Goal: Task Accomplishment & Management: Use online tool/utility

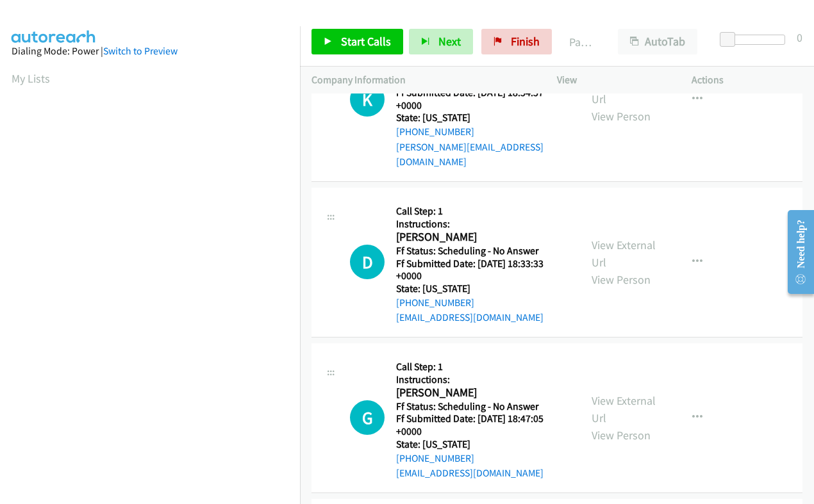
scroll to position [217, 0]
click at [356, 42] on span "Start Calls" at bounding box center [366, 41] width 50 height 15
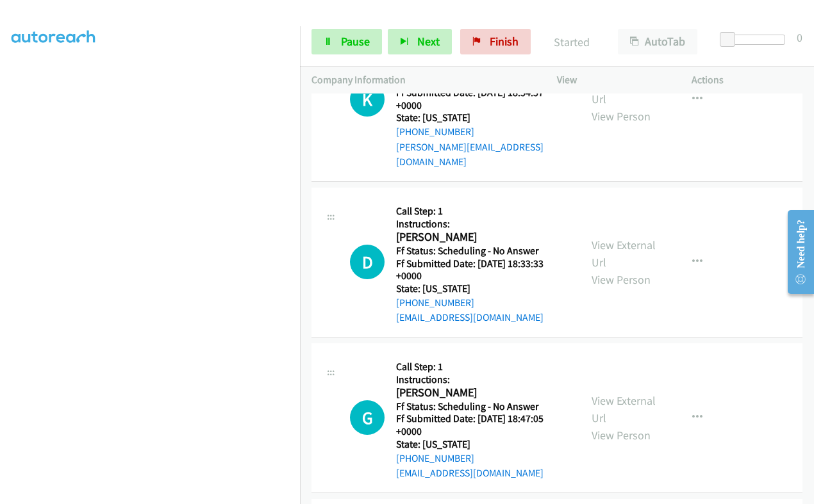
scroll to position [0, 0]
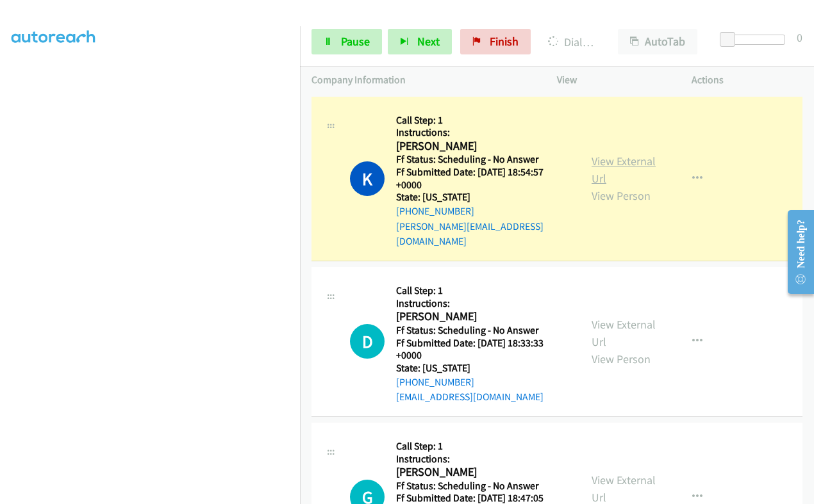
click at [605, 159] on link "View External Url" at bounding box center [623, 170] width 64 height 32
click at [342, 39] on span "Pause" at bounding box center [355, 41] width 29 height 15
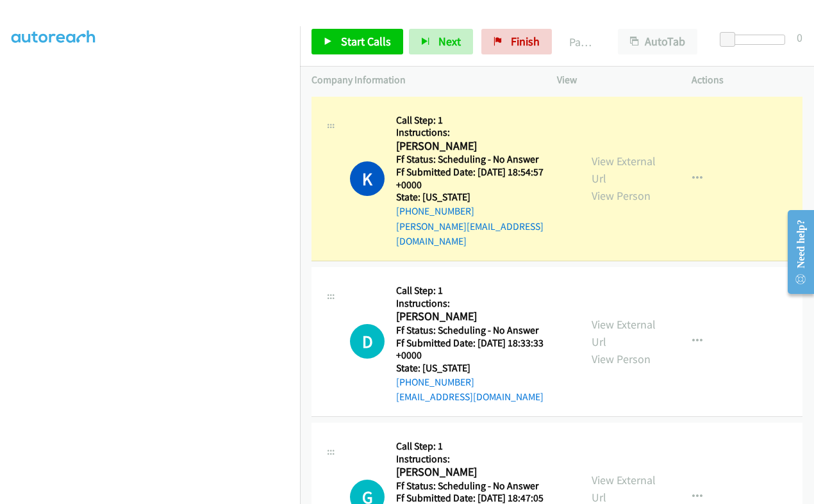
scroll to position [217, 0]
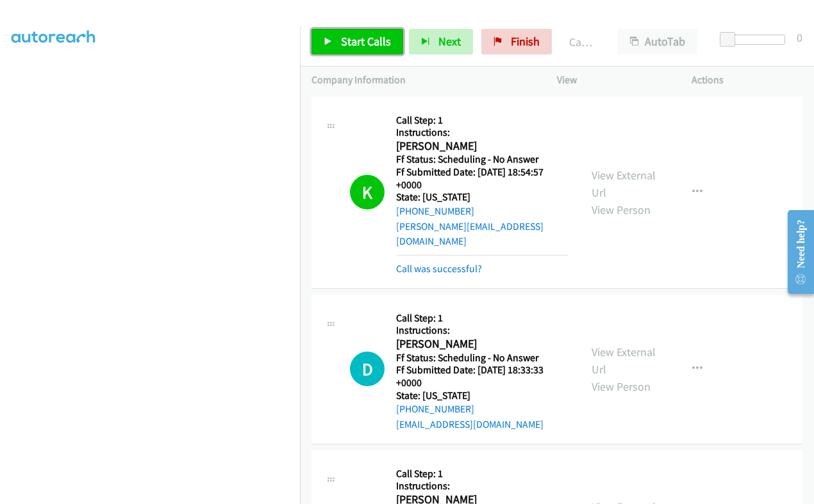
click at [352, 53] on link "Start Calls" at bounding box center [357, 42] width 92 height 26
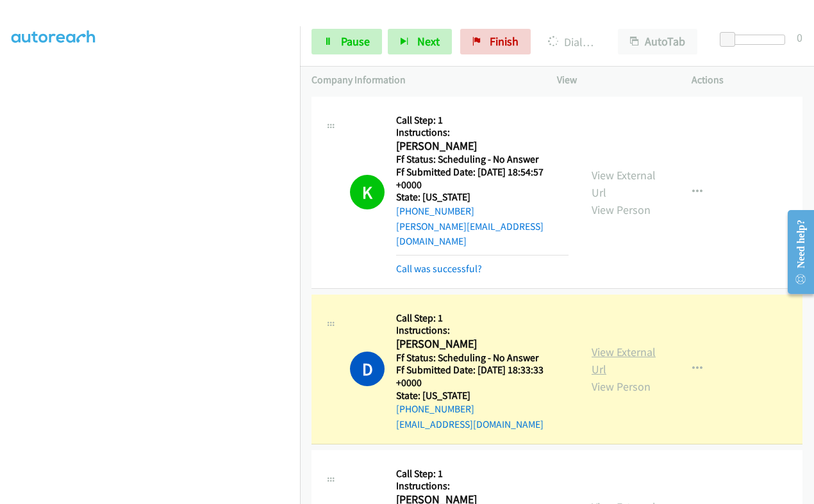
click at [600, 345] on link "View External Url" at bounding box center [623, 361] width 64 height 32
click at [350, 47] on span "Pause" at bounding box center [355, 41] width 29 height 15
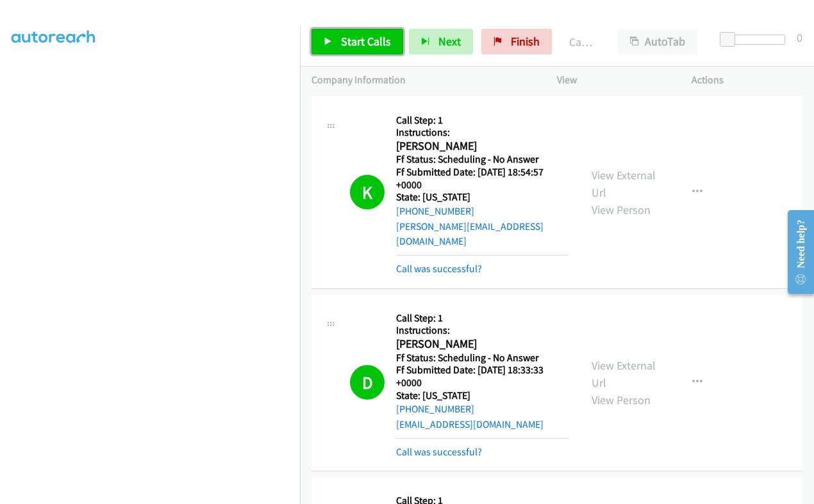
click at [366, 34] on span "Start Calls" at bounding box center [366, 41] width 50 height 15
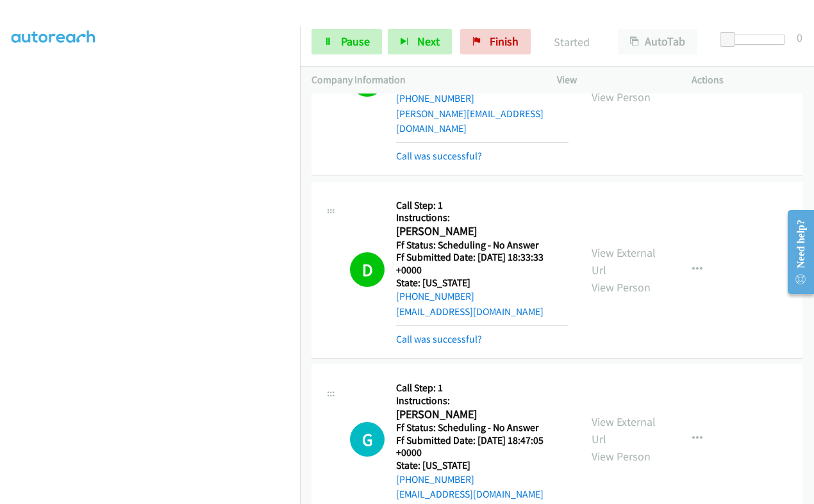
scroll to position [240, 0]
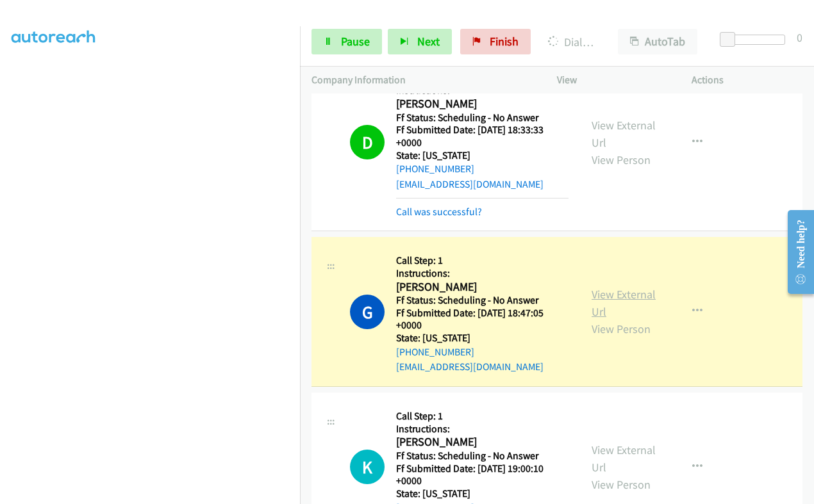
click at [593, 287] on link "View External Url" at bounding box center [623, 303] width 64 height 32
click at [350, 51] on link "Pause" at bounding box center [346, 42] width 70 height 26
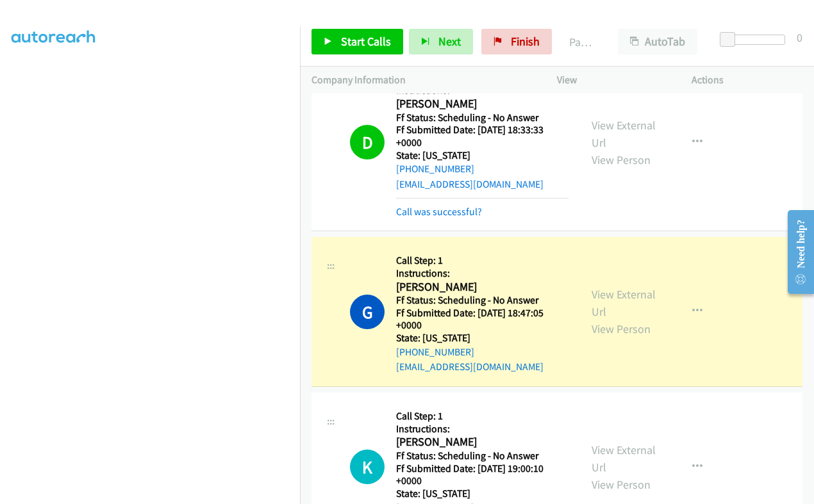
scroll to position [0, 0]
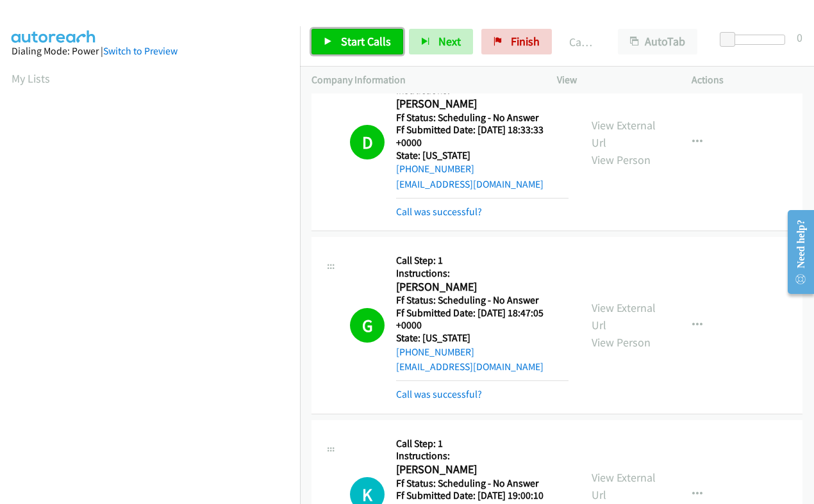
click at [358, 35] on span "Start Calls" at bounding box center [366, 41] width 50 height 15
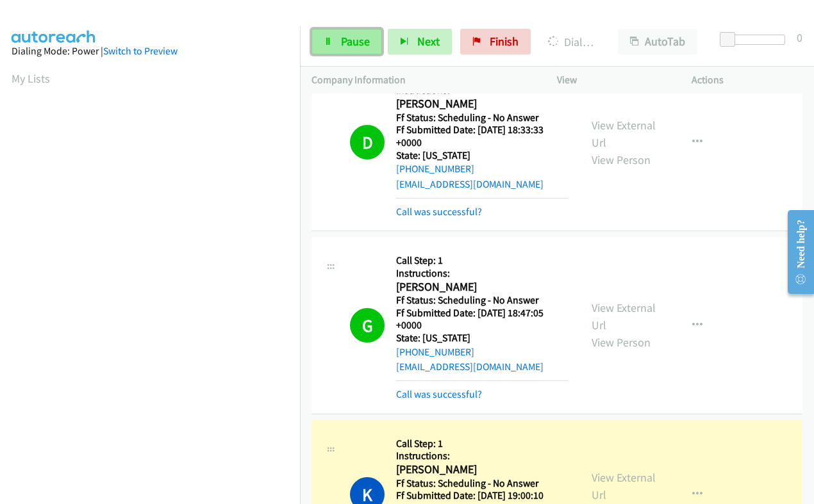
click at [352, 39] on span "Pause" at bounding box center [355, 41] width 29 height 15
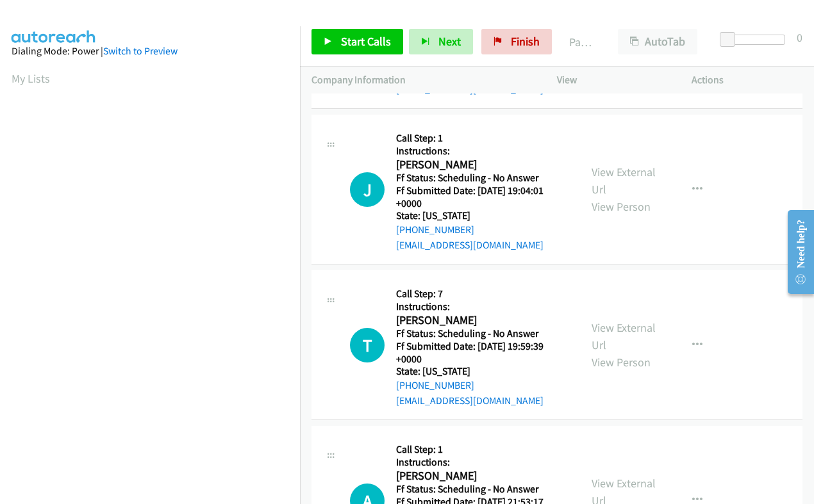
scroll to position [2002, 0]
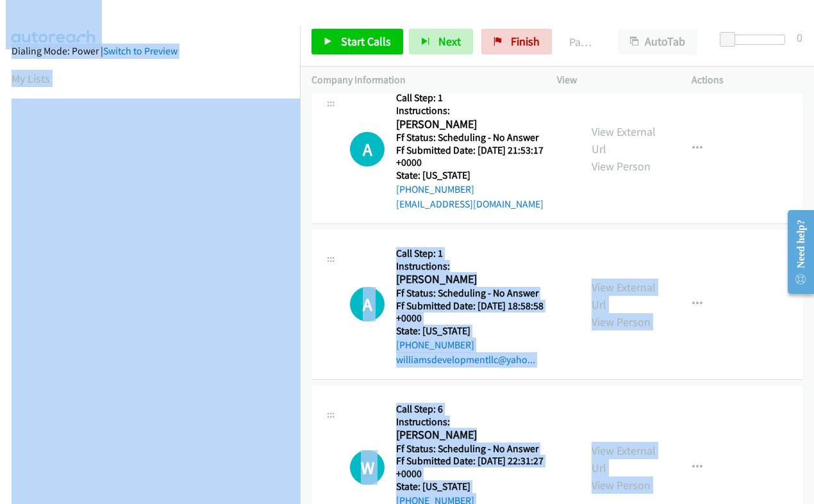
drag, startPoint x: 303, startPoint y: 338, endPoint x: 299, endPoint y: 381, distance: 42.5
click at [297, 61] on main "Start Calls Pause Next Finish Paused AutoTab AutoTab 0 Company Information Info…" at bounding box center [407, 30] width 814 height 61
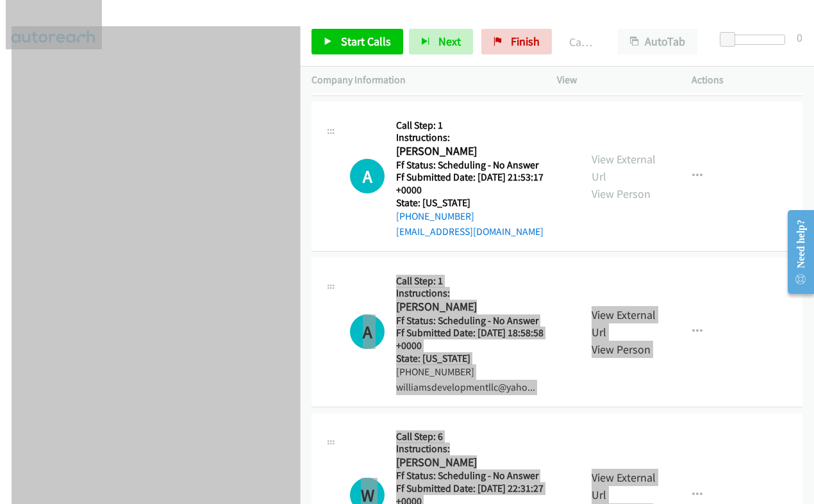
scroll to position [2029, 0]
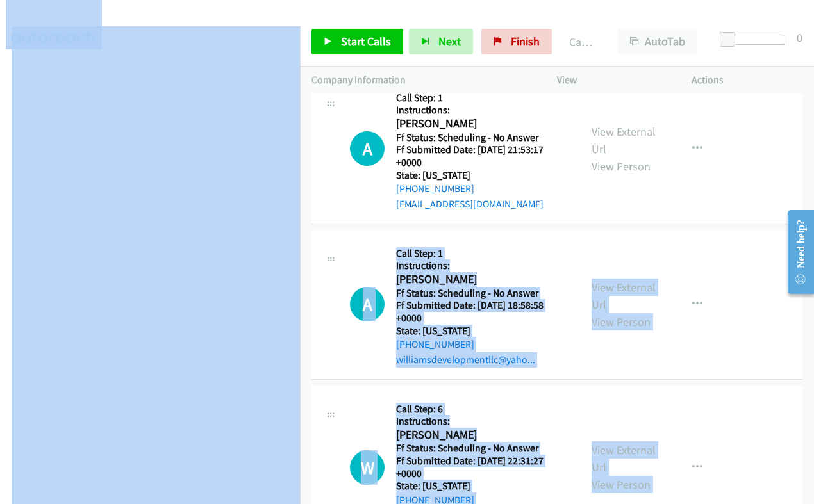
click at [559, 259] on h5 "Instructions:" at bounding box center [482, 265] width 172 height 13
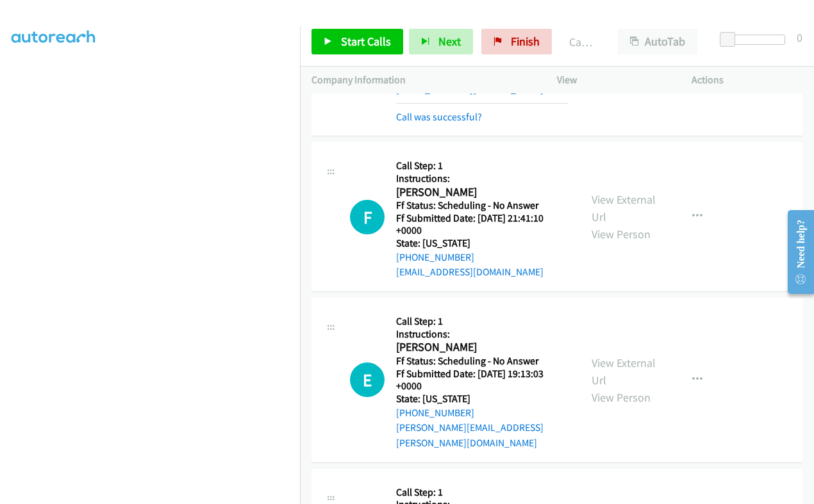
scroll to position [507, 0]
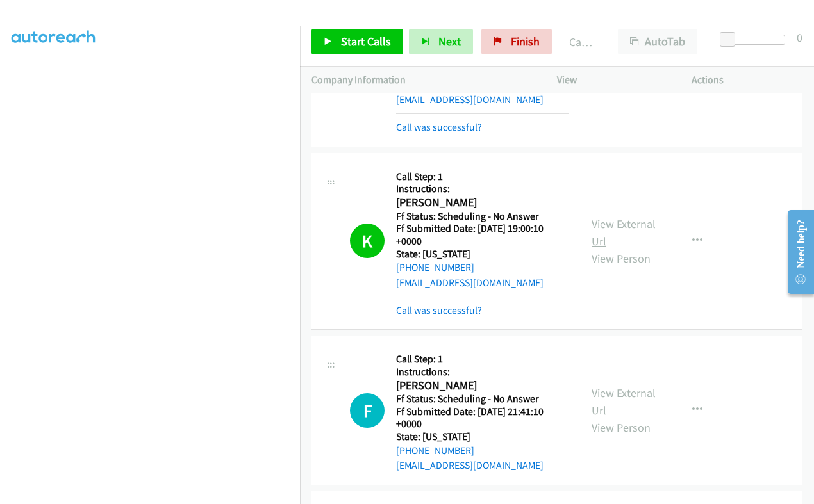
click at [598, 217] on link "View External Url" at bounding box center [623, 233] width 64 height 32
click at [338, 51] on link "Start Calls" at bounding box center [357, 42] width 92 height 26
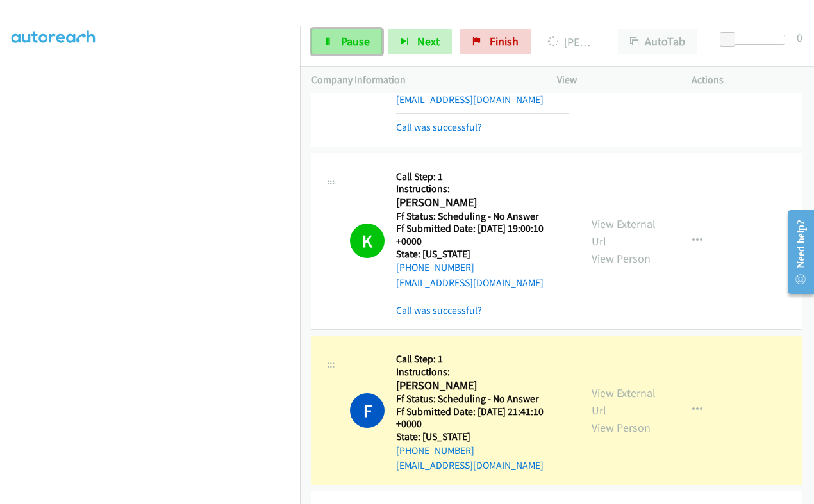
click at [340, 41] on link "Pause" at bounding box center [346, 42] width 70 height 26
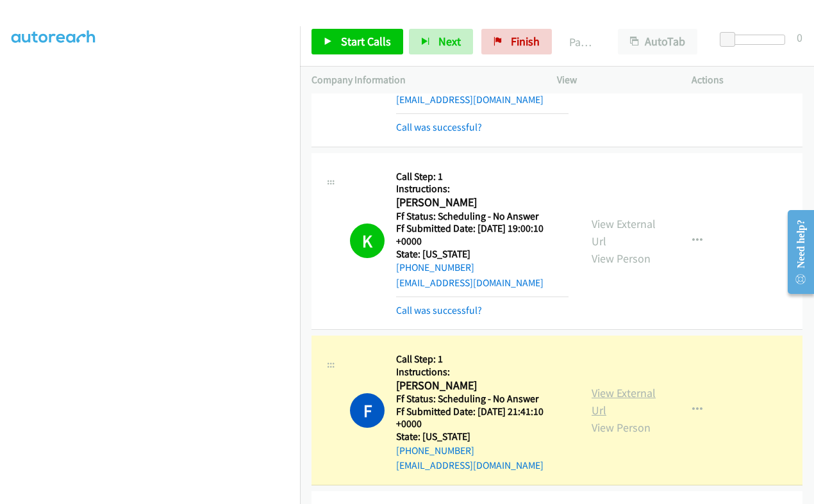
click at [599, 386] on link "View External Url" at bounding box center [623, 402] width 64 height 32
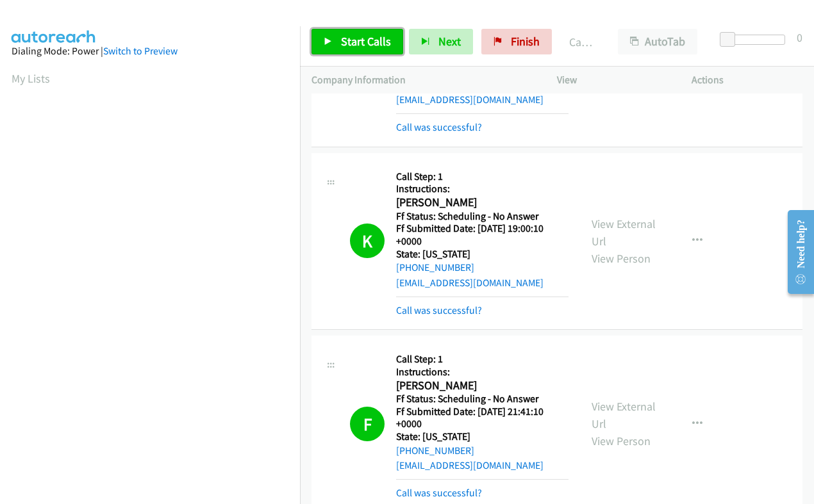
click at [335, 49] on link "Start Calls" at bounding box center [357, 42] width 92 height 26
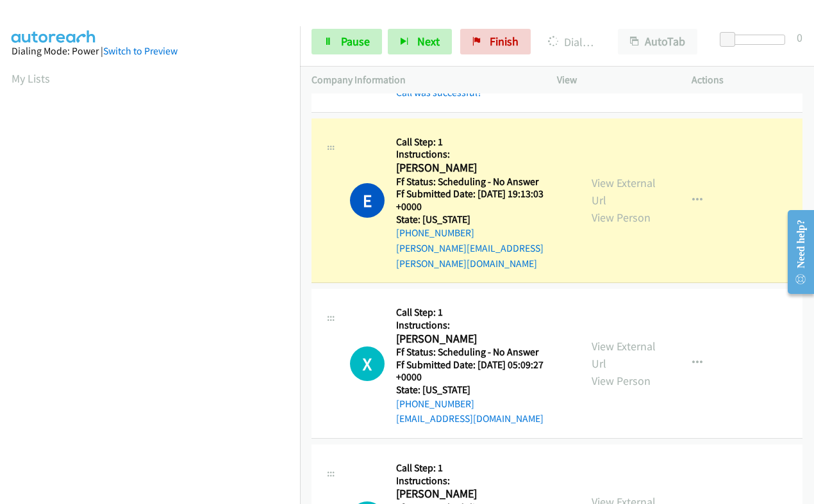
scroll to position [217, 0]
click at [405, 161] on h2 "[PERSON_NAME]" at bounding box center [479, 168] width 167 height 15
click at [416, 148] on h5 "Instructions:" at bounding box center [482, 154] width 172 height 13
click at [424, 161] on h2 "[PERSON_NAME]" at bounding box center [479, 168] width 167 height 15
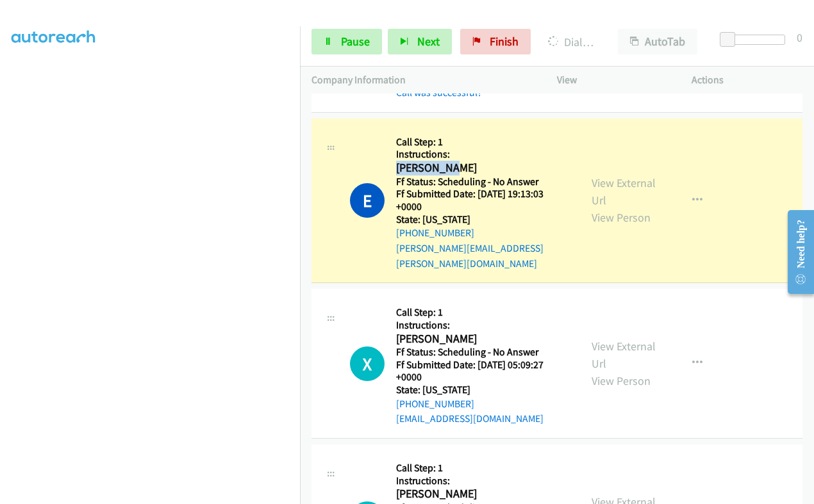
click at [424, 161] on h2 "[PERSON_NAME]" at bounding box center [479, 168] width 167 height 15
copy h2 "[PERSON_NAME]"
click at [352, 46] on span "Pause" at bounding box center [355, 41] width 29 height 15
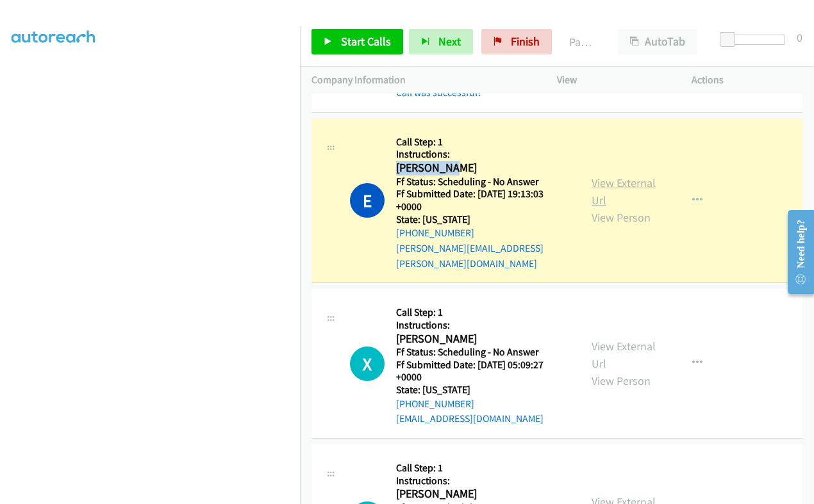
click at [598, 176] on link "View External Url" at bounding box center [623, 192] width 64 height 32
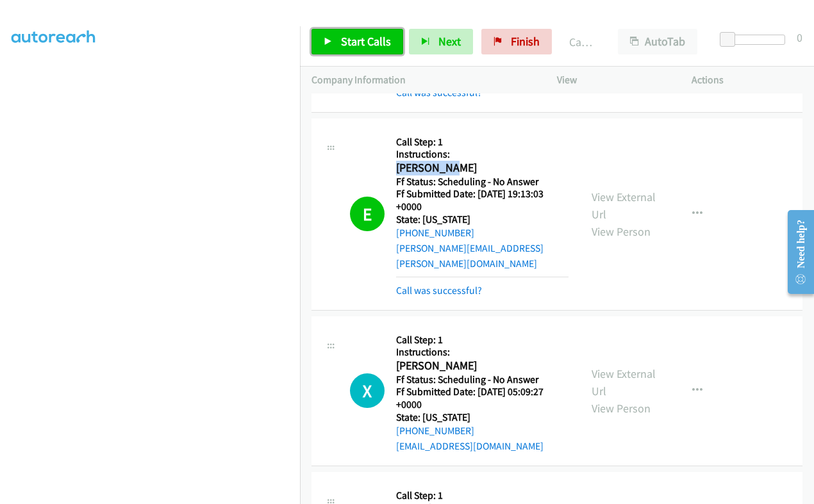
click at [359, 35] on span "Start Calls" at bounding box center [366, 41] width 50 height 15
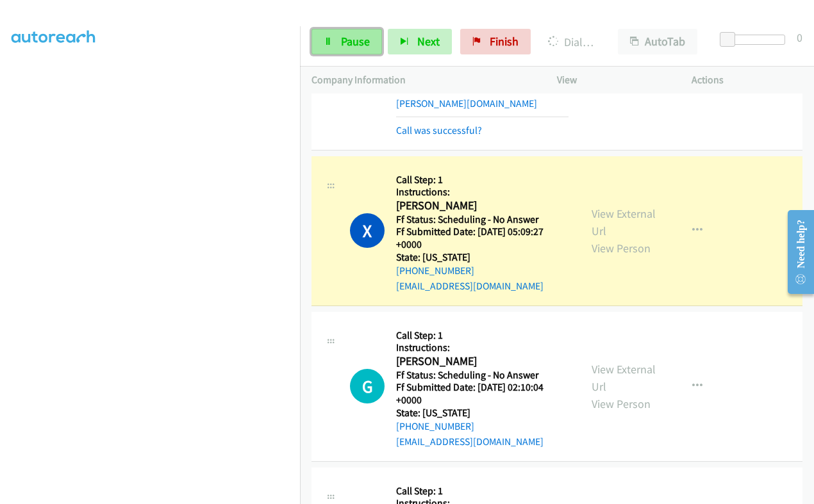
click at [359, 53] on link "Pause" at bounding box center [346, 42] width 70 height 26
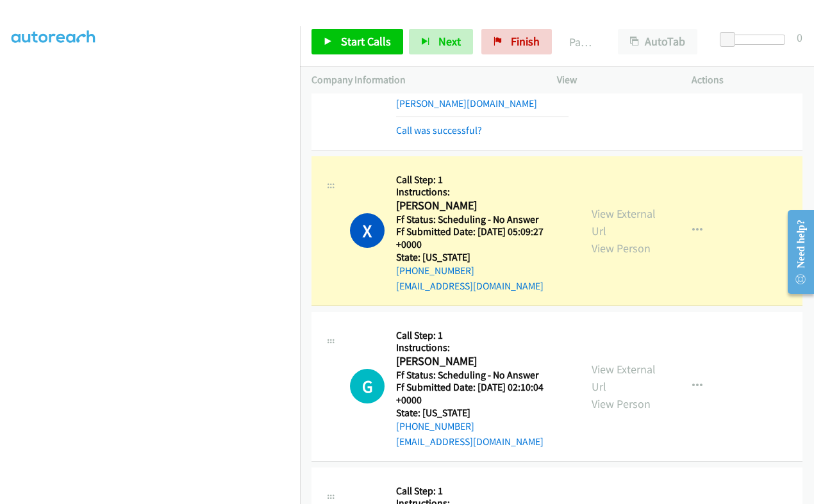
click at [598, 205] on div "View External Url View Person" at bounding box center [623, 231] width 65 height 52
click at [596, 206] on link "View External Url" at bounding box center [623, 222] width 64 height 32
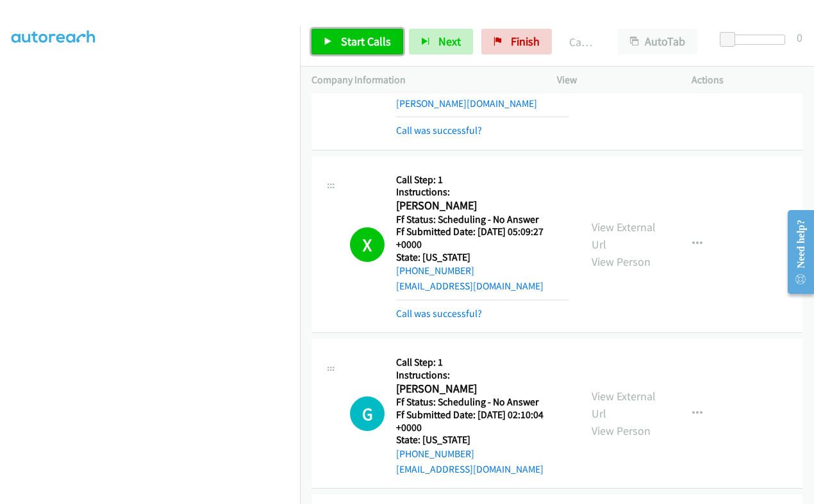
click at [352, 29] on link "Start Calls" at bounding box center [357, 42] width 92 height 26
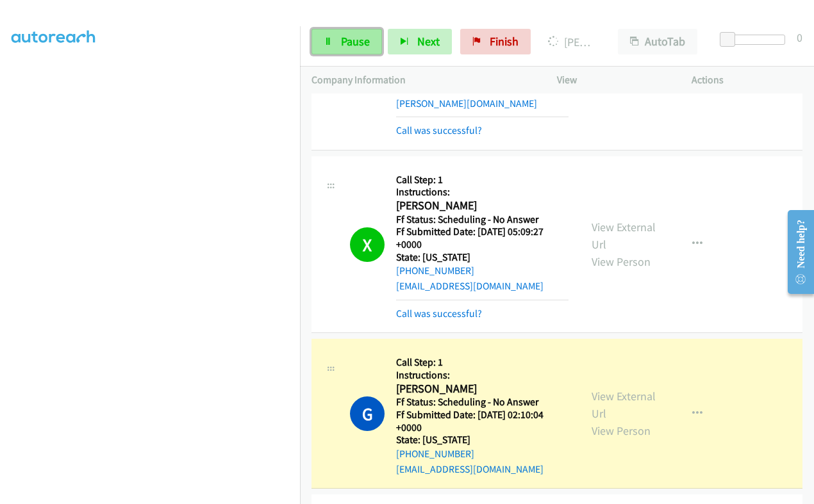
click at [339, 37] on link "Pause" at bounding box center [346, 42] width 70 height 26
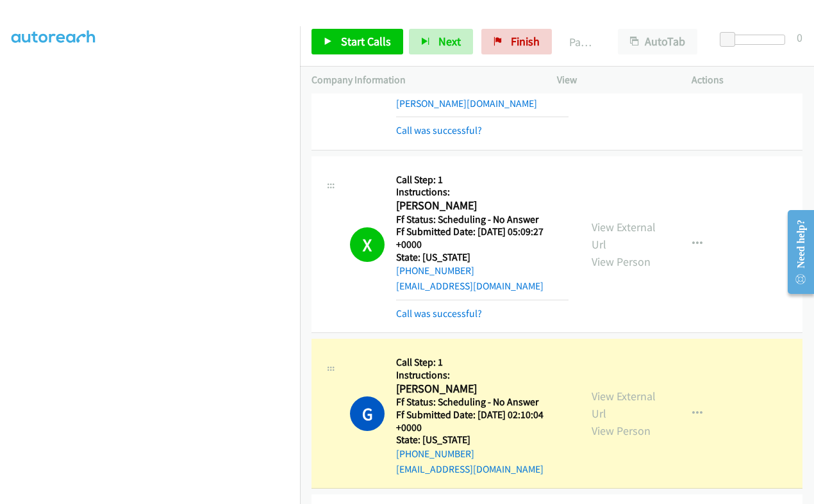
click at [415, 396] on h5 "Ff Status: Scheduling - No Answer" at bounding box center [482, 402] width 172 height 13
click at [419, 382] on h2 "[PERSON_NAME]" at bounding box center [482, 389] width 172 height 15
copy h2 "[PERSON_NAME]"
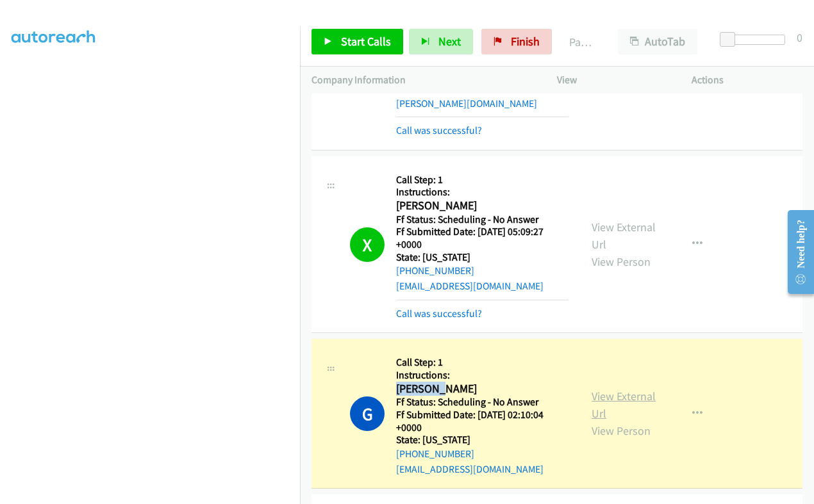
click at [593, 389] on link "View External Url" at bounding box center [623, 405] width 64 height 32
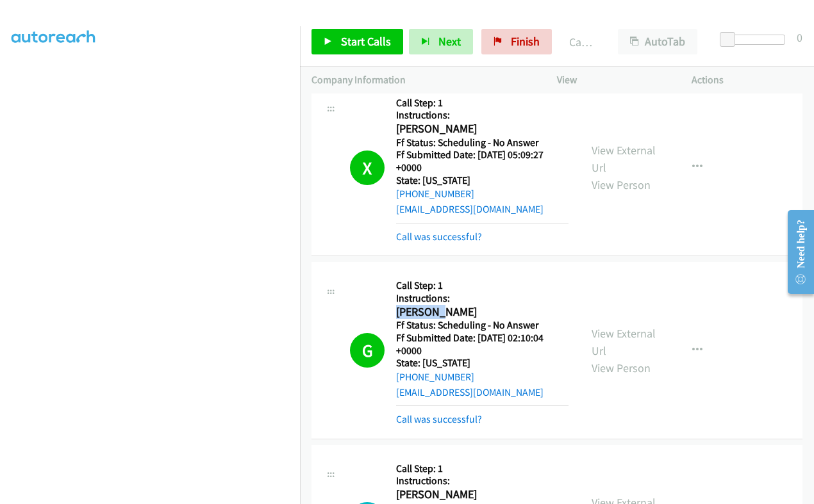
scroll to position [1308, 0]
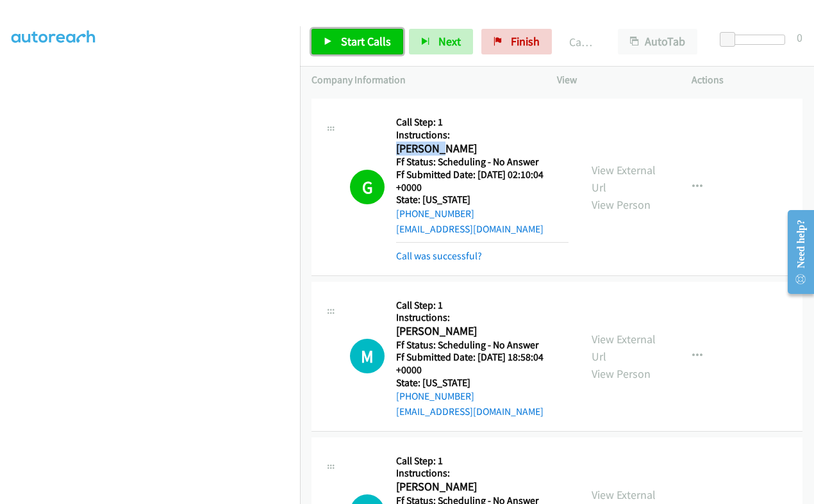
click at [372, 40] on span "Start Calls" at bounding box center [366, 41] width 50 height 15
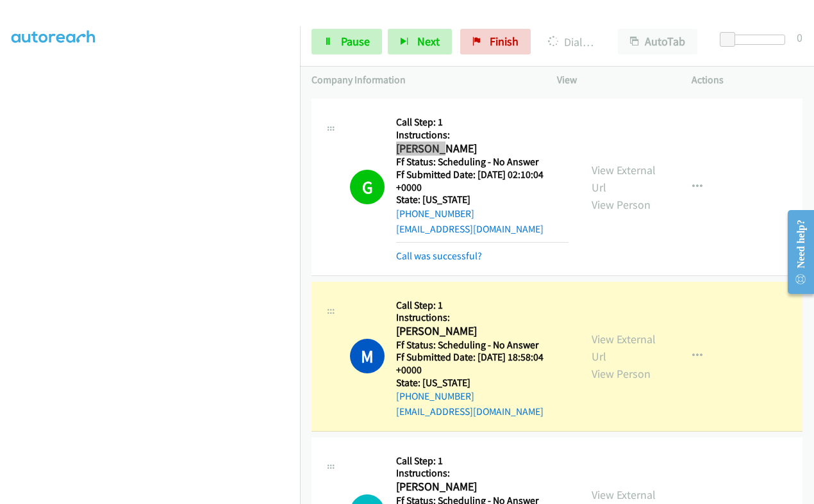
scroll to position [0, 0]
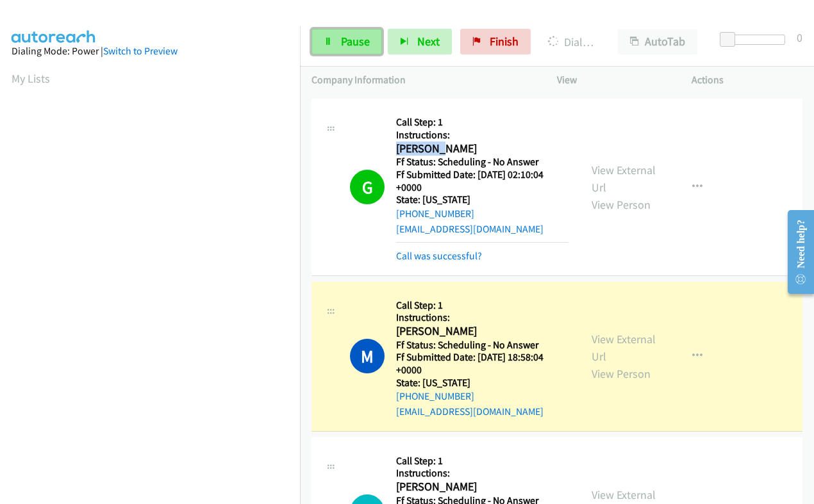
click at [355, 52] on link "Pause" at bounding box center [346, 42] width 70 height 26
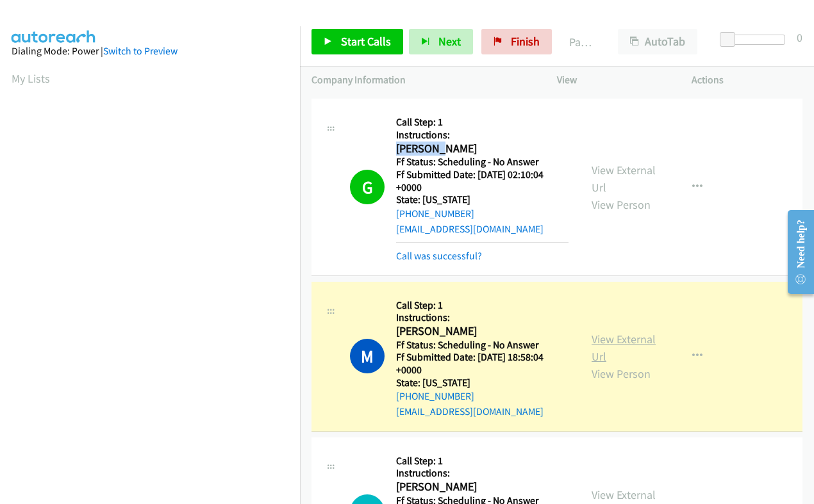
click at [595, 332] on link "View External Url" at bounding box center [623, 348] width 64 height 32
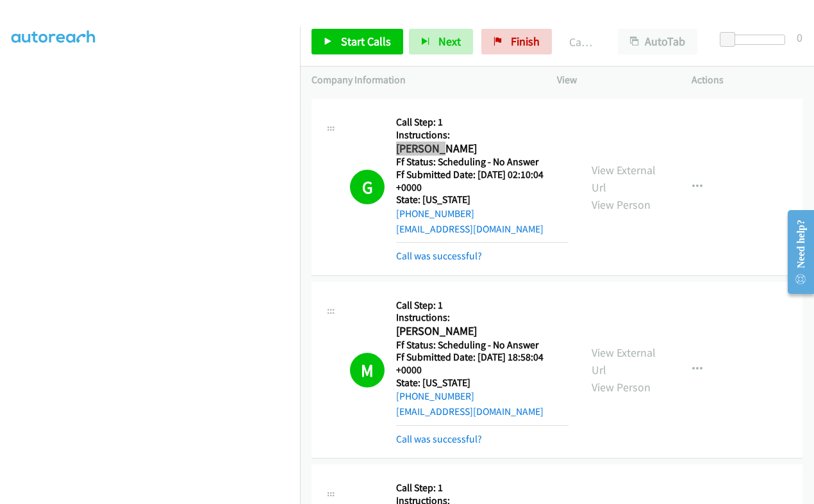
scroll to position [217, 0]
click at [356, 49] on link "Start Calls" at bounding box center [357, 42] width 92 height 26
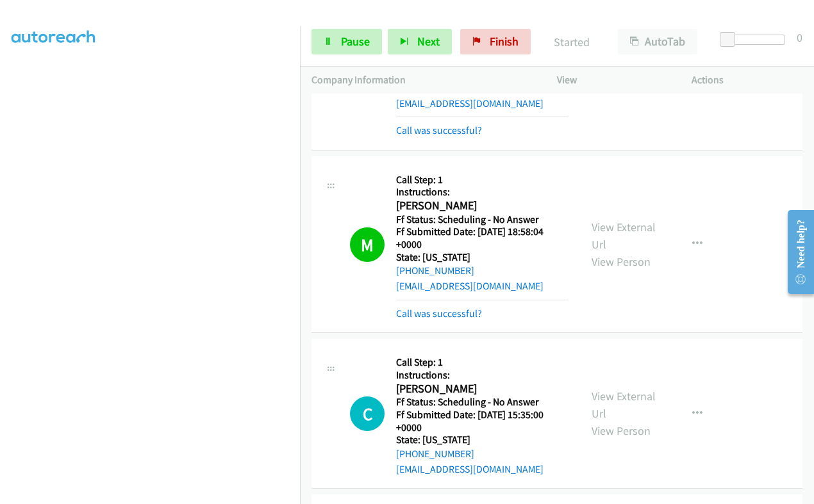
scroll to position [1549, 0]
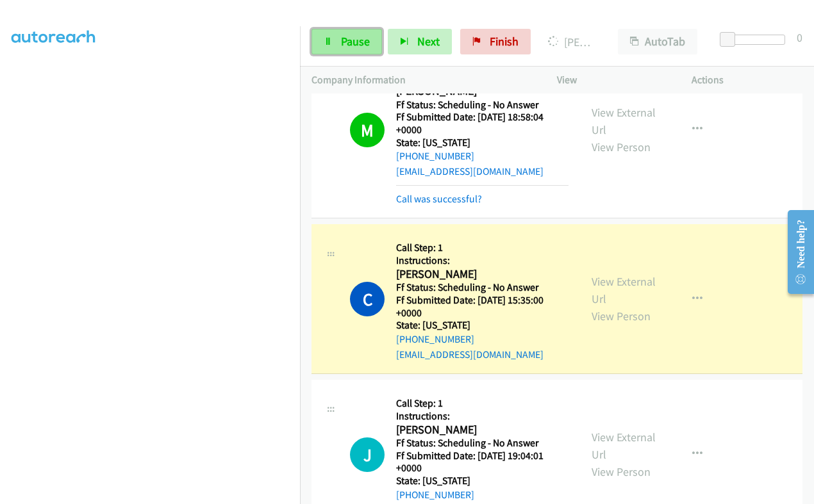
click at [358, 38] on span "Pause" at bounding box center [355, 41] width 29 height 15
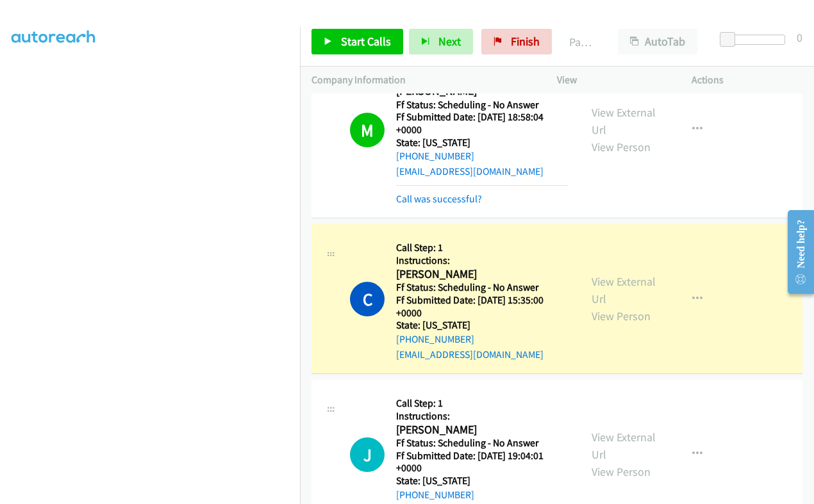
scroll to position [0, 0]
click at [604, 274] on link "View External Url" at bounding box center [623, 290] width 64 height 32
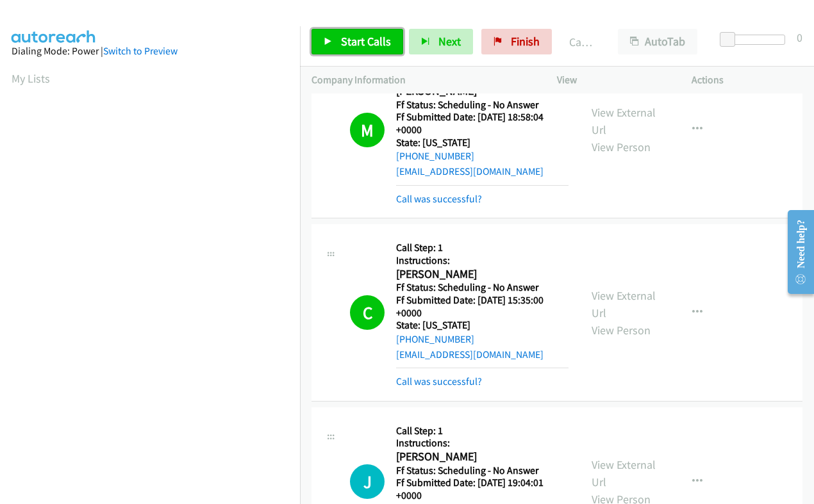
click at [340, 39] on link "Start Calls" at bounding box center [357, 42] width 92 height 26
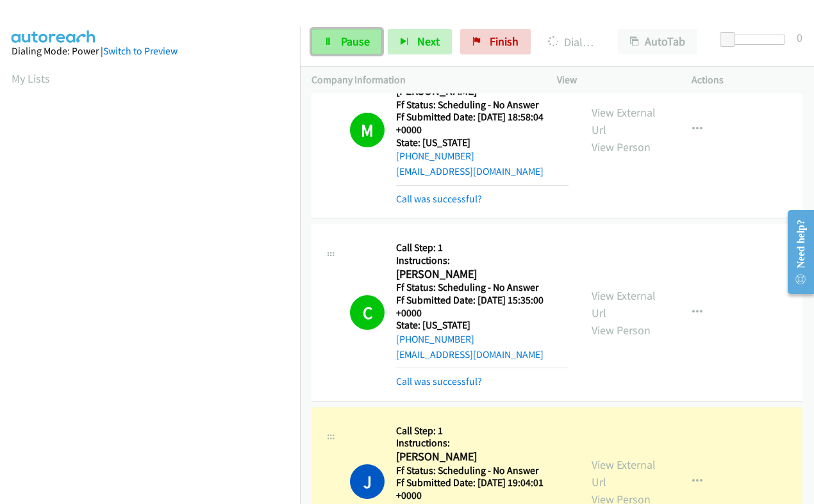
click at [341, 37] on span "Pause" at bounding box center [355, 41] width 29 height 15
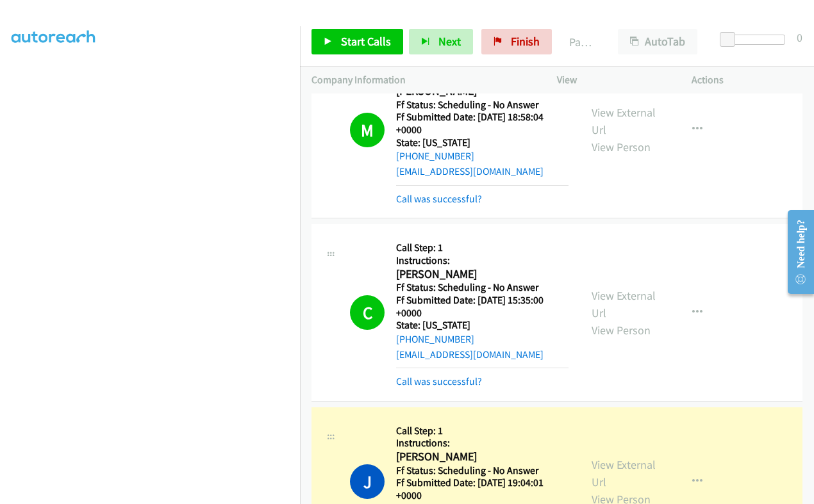
scroll to position [217, 0]
click at [597, 457] on link "View External Url" at bounding box center [623, 473] width 64 height 32
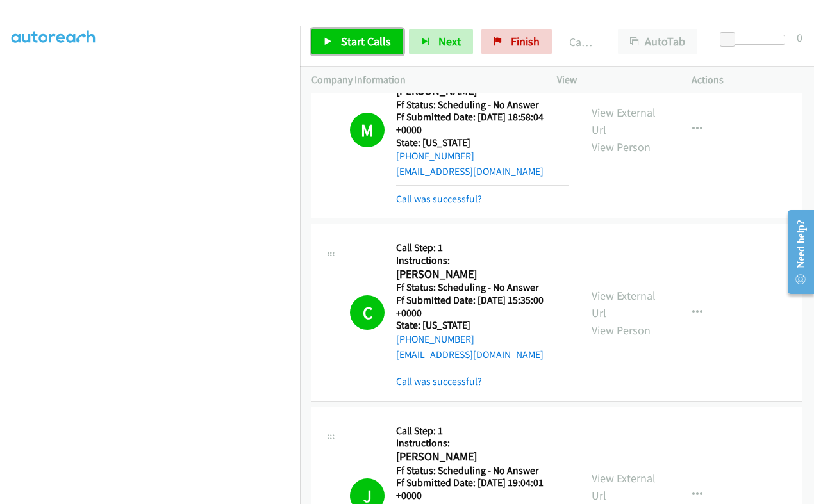
click at [360, 43] on span "Start Calls" at bounding box center [366, 41] width 50 height 15
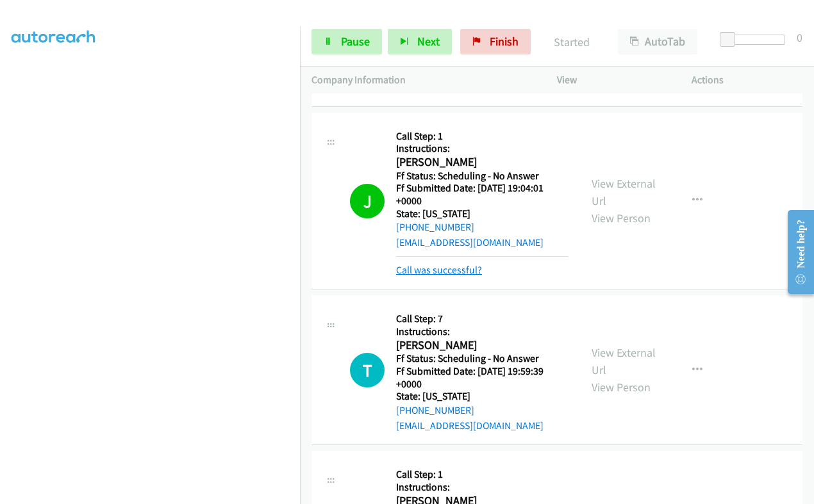
scroll to position [1869, 0]
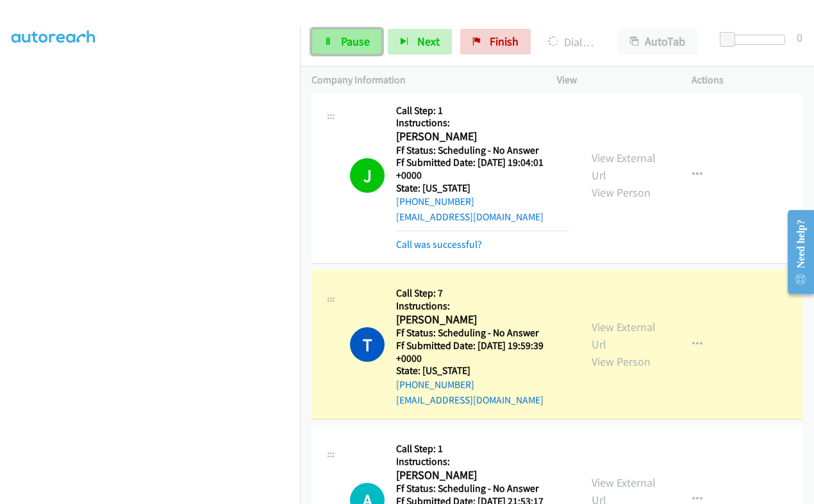
drag, startPoint x: 327, startPoint y: 38, endPoint x: 347, endPoint y: 40, distance: 20.5
click at [327, 38] on icon at bounding box center [328, 42] width 9 height 9
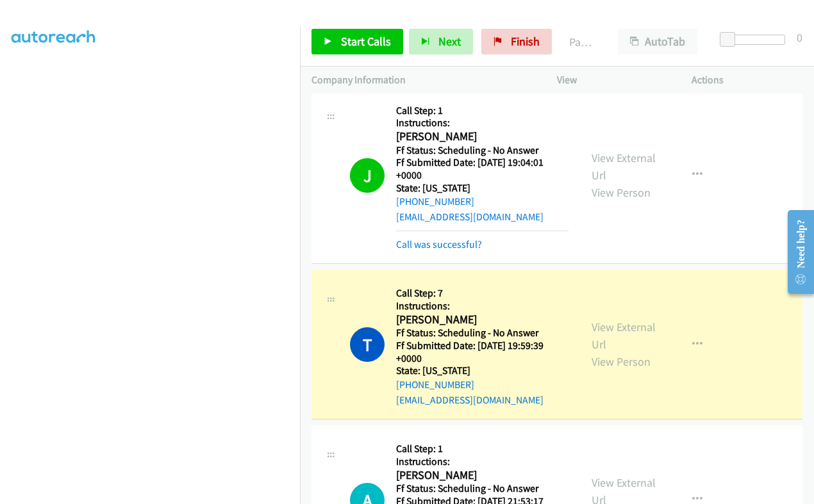
scroll to position [217, 0]
click at [596, 320] on link "View External Url" at bounding box center [623, 336] width 64 height 32
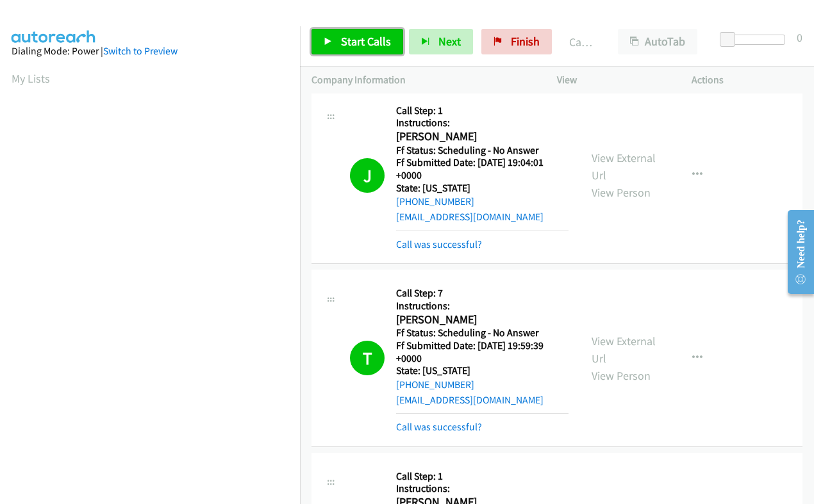
click at [338, 40] on link "Start Calls" at bounding box center [357, 42] width 92 height 26
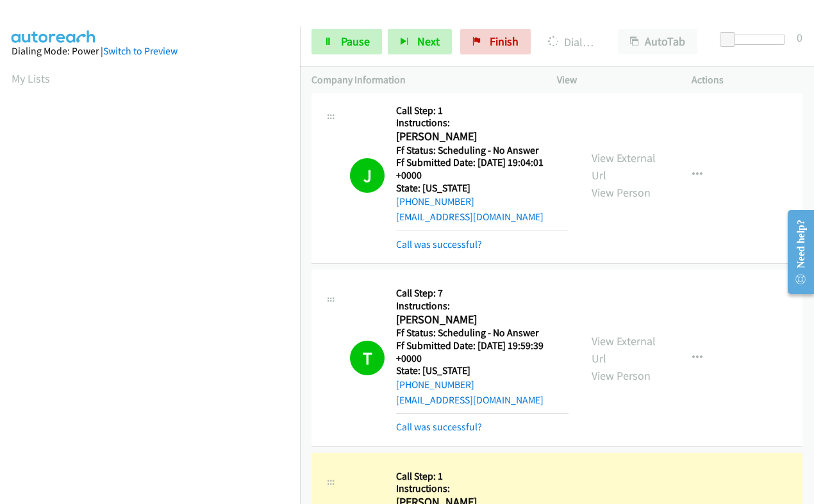
scroll to position [217, 0]
click at [413, 495] on h2 "[PERSON_NAME]" at bounding box center [482, 502] width 172 height 15
copy h2 "[PERSON_NAME]"
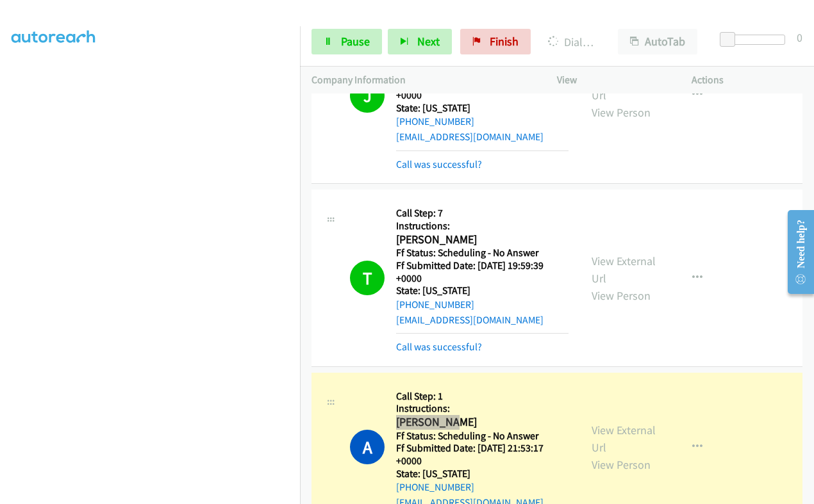
scroll to position [0, 0]
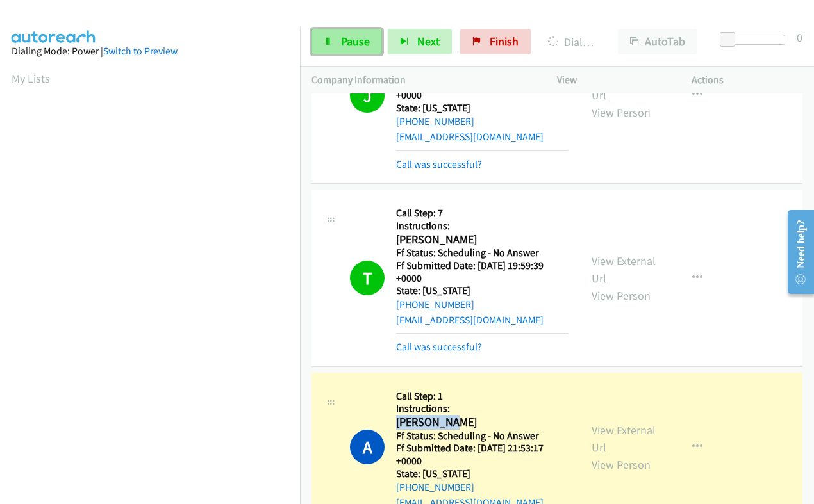
click at [340, 32] on link "Pause" at bounding box center [346, 42] width 70 height 26
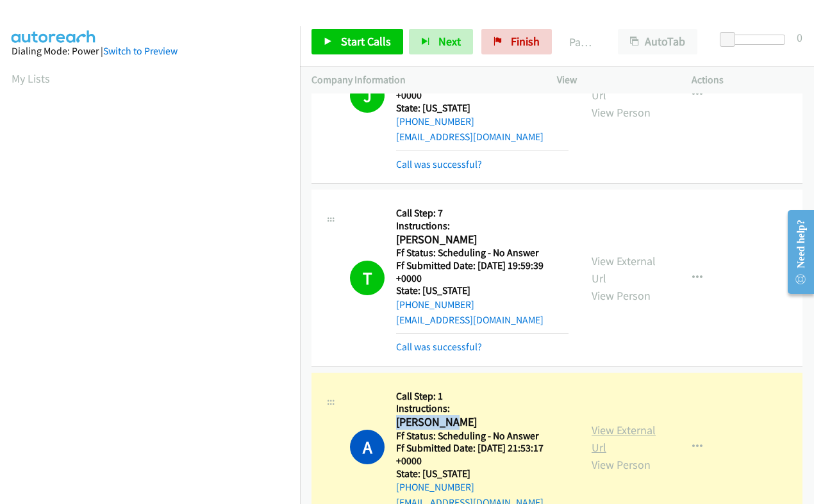
click at [591, 423] on link "View External Url" at bounding box center [623, 439] width 64 height 32
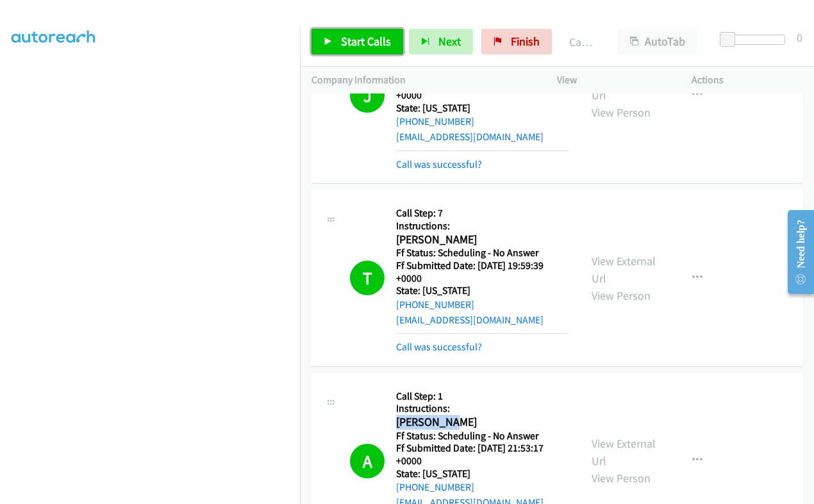
click at [369, 41] on span "Start Calls" at bounding box center [366, 41] width 50 height 15
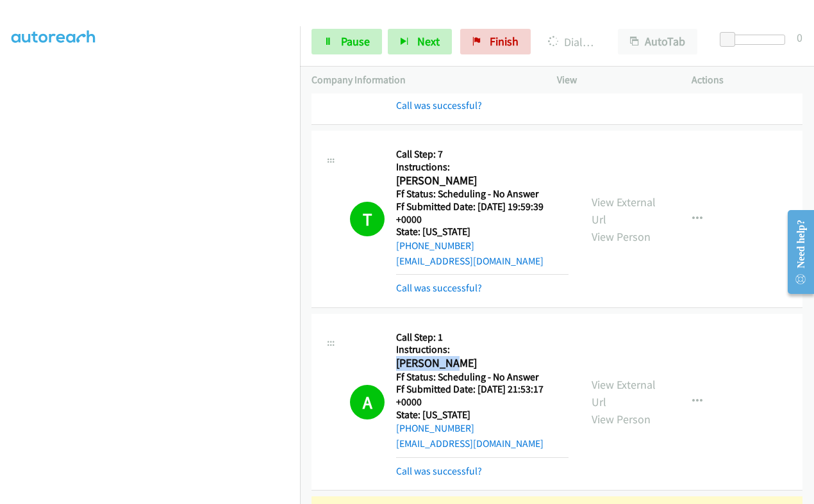
scroll to position [2349, 0]
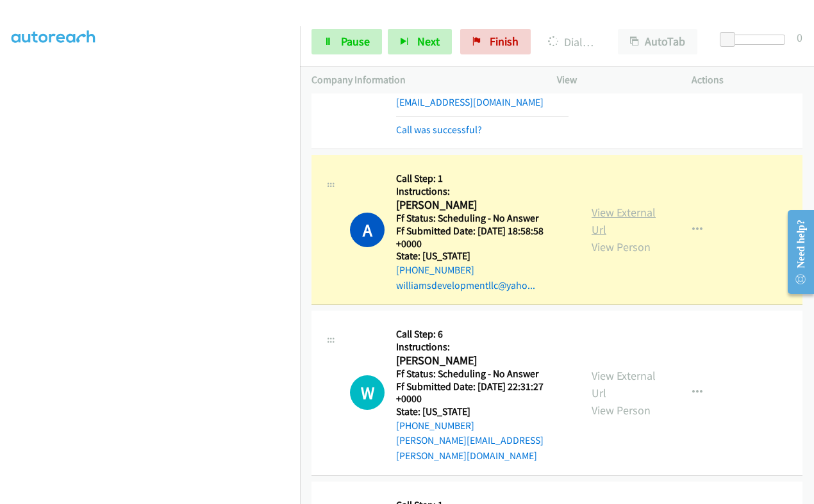
click at [598, 205] on link "View External Url" at bounding box center [623, 221] width 64 height 32
drag, startPoint x: 340, startPoint y: 42, endPoint x: 400, endPoint y: 94, distance: 79.9
click at [341, 42] on span "Pause" at bounding box center [355, 41] width 29 height 15
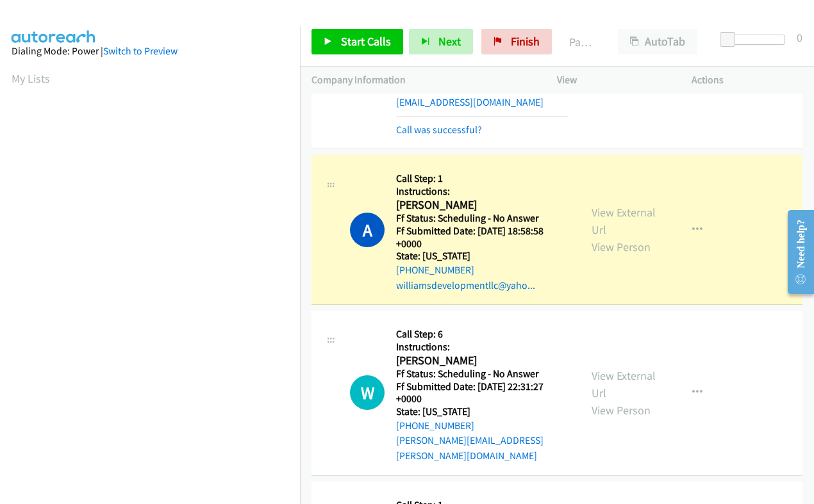
scroll to position [160, 0]
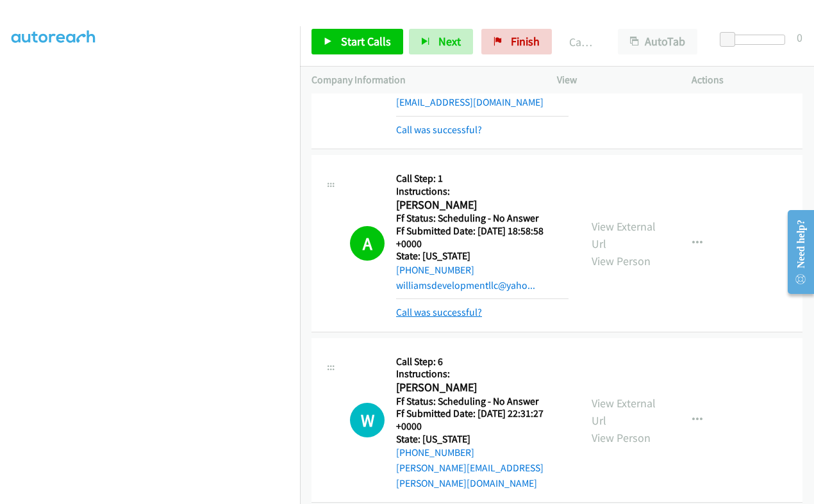
click at [440, 306] on link "Call was successful?" at bounding box center [439, 312] width 86 height 12
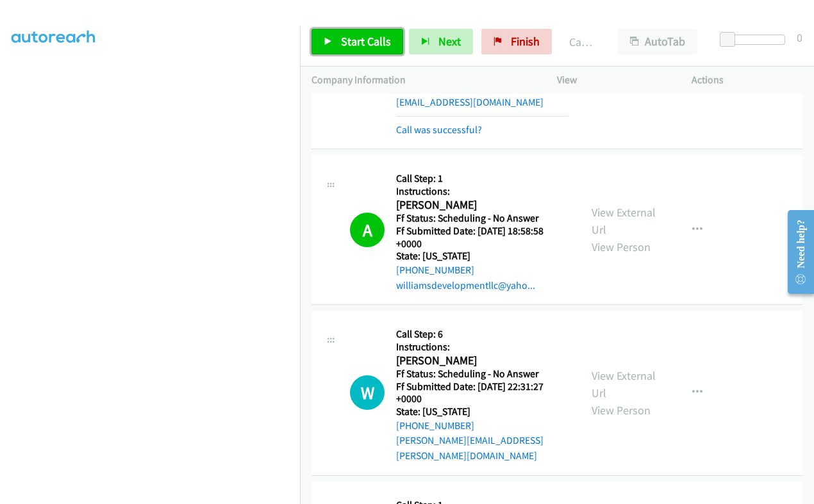
click at [340, 43] on link "Start Calls" at bounding box center [357, 42] width 92 height 26
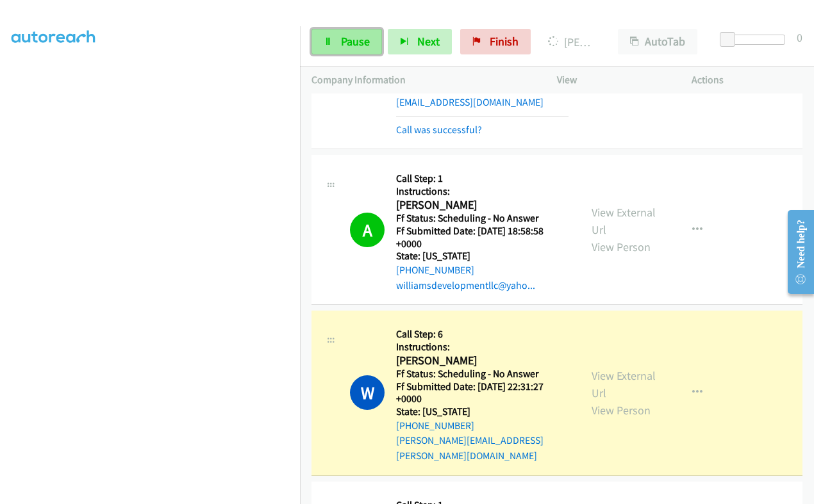
click at [356, 38] on span "Pause" at bounding box center [355, 41] width 29 height 15
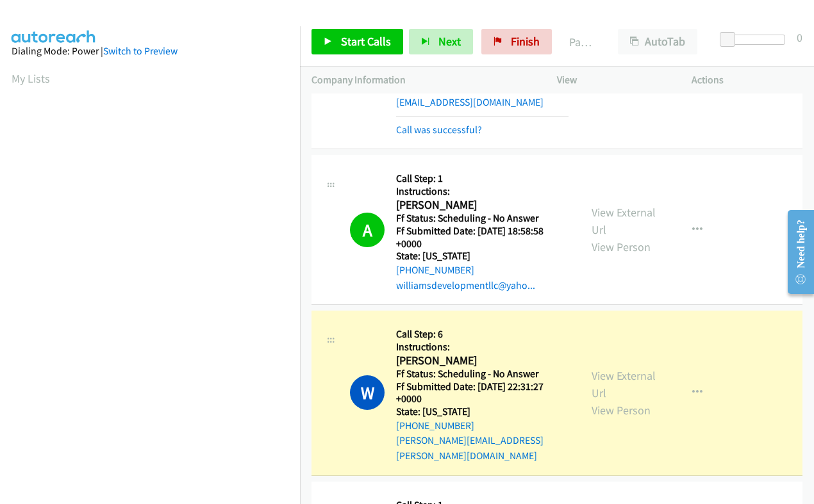
scroll to position [217, 0]
click at [597, 368] on link "View External Url" at bounding box center [623, 384] width 64 height 32
